Goal: Transaction & Acquisition: Book appointment/travel/reservation

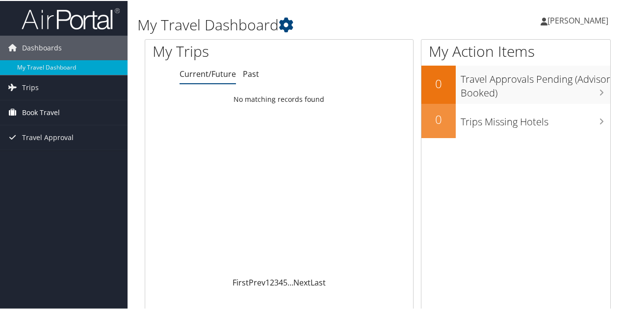
click at [34, 112] on span "Book Travel" at bounding box center [41, 112] width 38 height 25
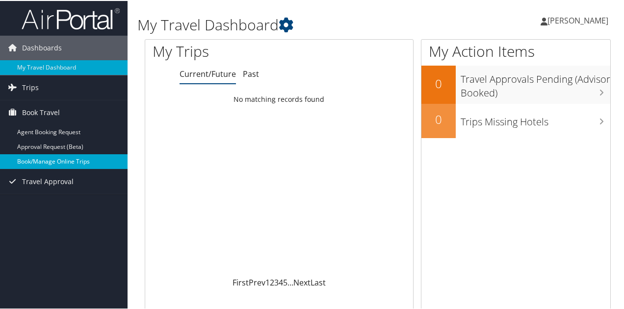
click at [50, 156] on link "Book/Manage Online Trips" at bounding box center [64, 161] width 128 height 15
